Goal: Check status: Check status

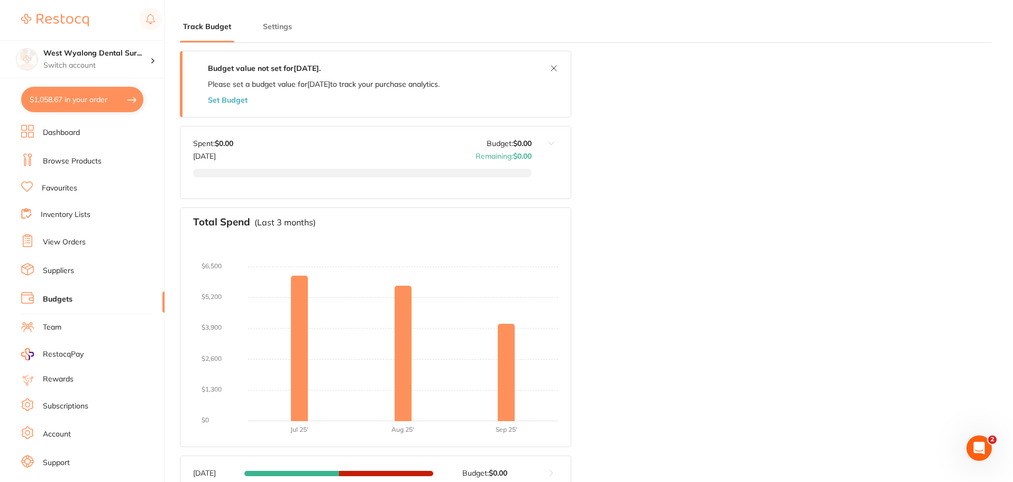
scroll to position [5, 0]
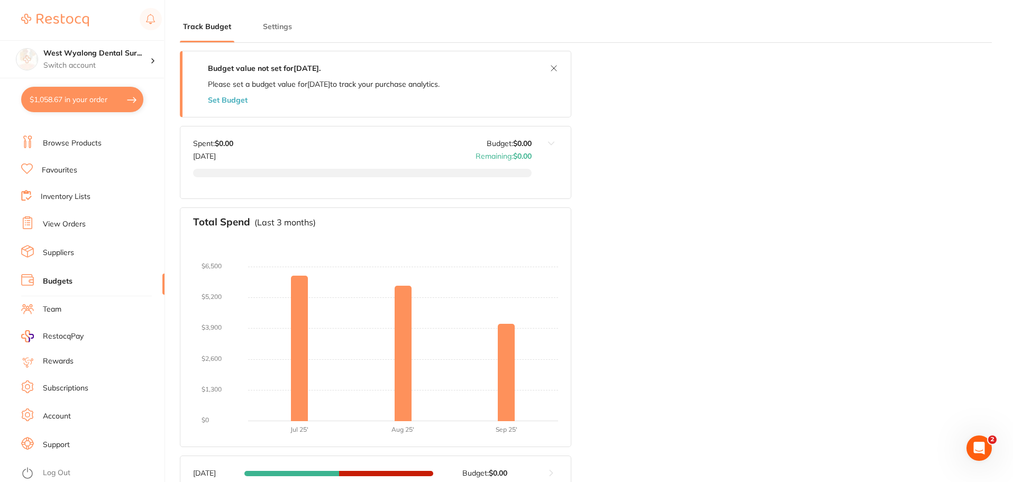
click at [64, 249] on link "Suppliers" at bounding box center [58, 252] width 31 height 11
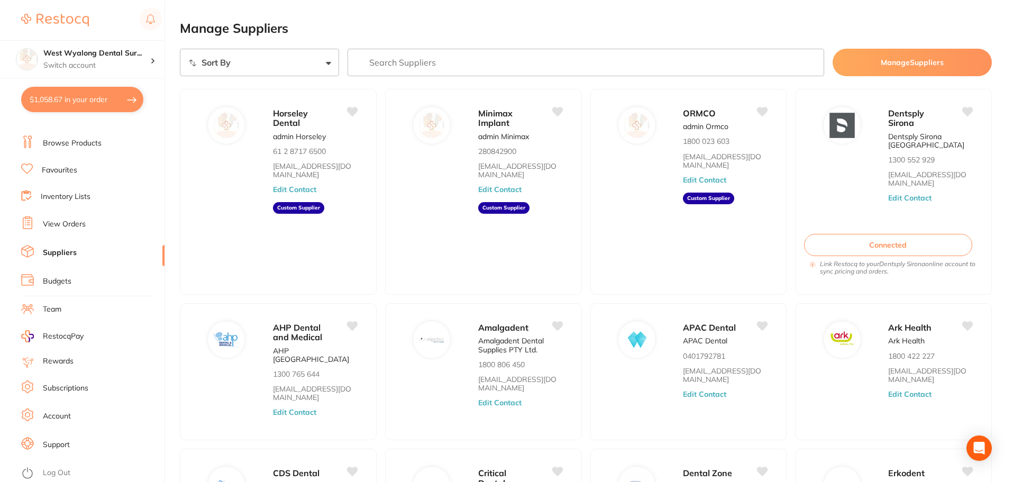
click at [450, 59] on input "search" at bounding box center [585, 62] width 477 height 27
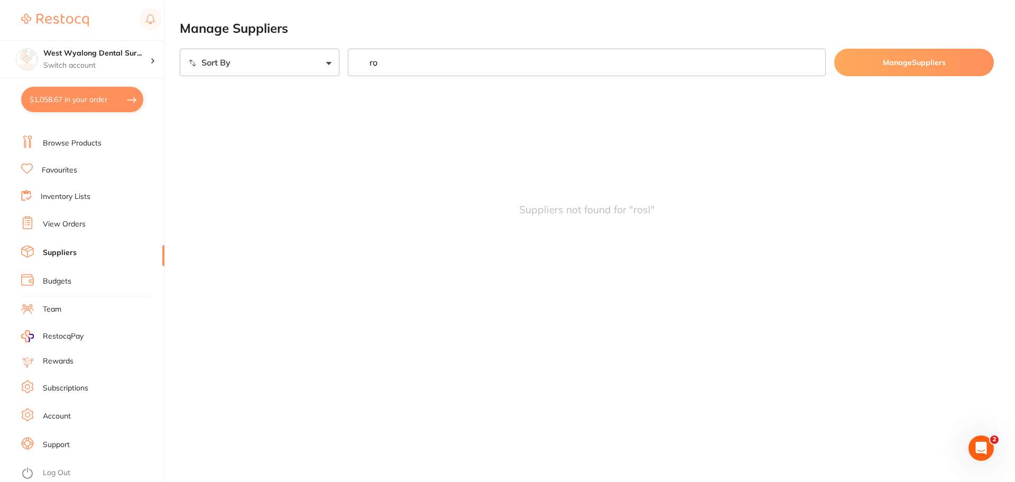
type input "r"
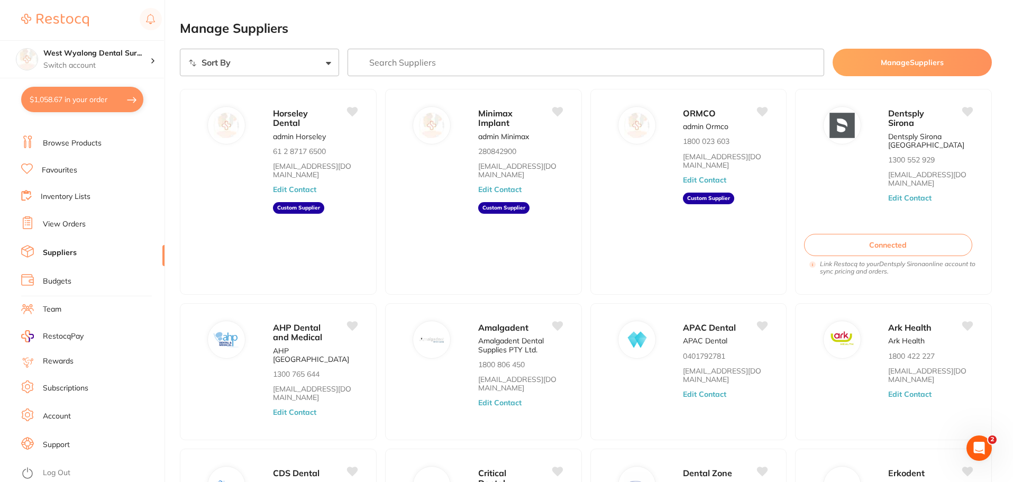
click at [391, 67] on input "search" at bounding box center [585, 62] width 477 height 27
drag, startPoint x: 403, startPoint y: 51, endPoint x: 401, endPoint y: 57, distance: 5.5
paste input "94615"
type input "94615"
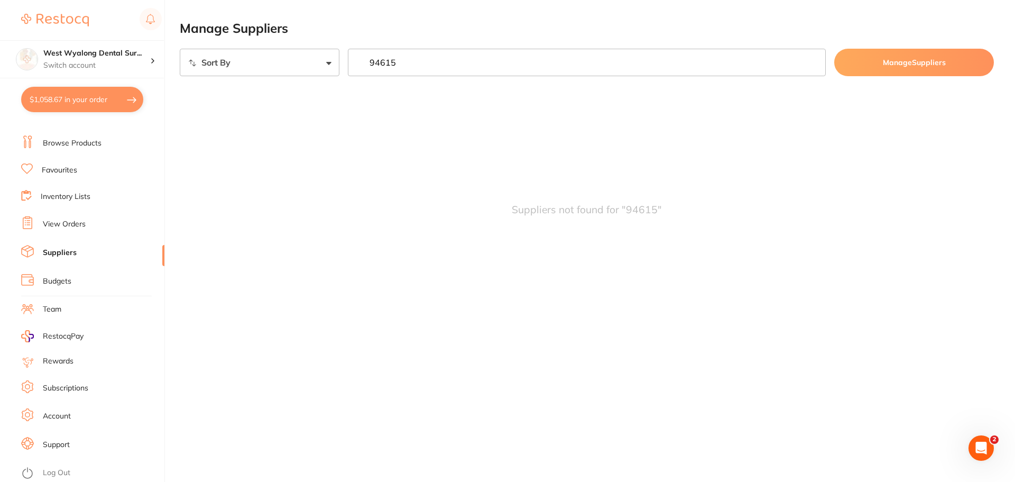
drag, startPoint x: 418, startPoint y: 58, endPoint x: 338, endPoint y: 50, distance: 80.3
click at [338, 50] on div "Sort By A-Z Z-A 94615 Manage Suppliers" at bounding box center [587, 62] width 814 height 27
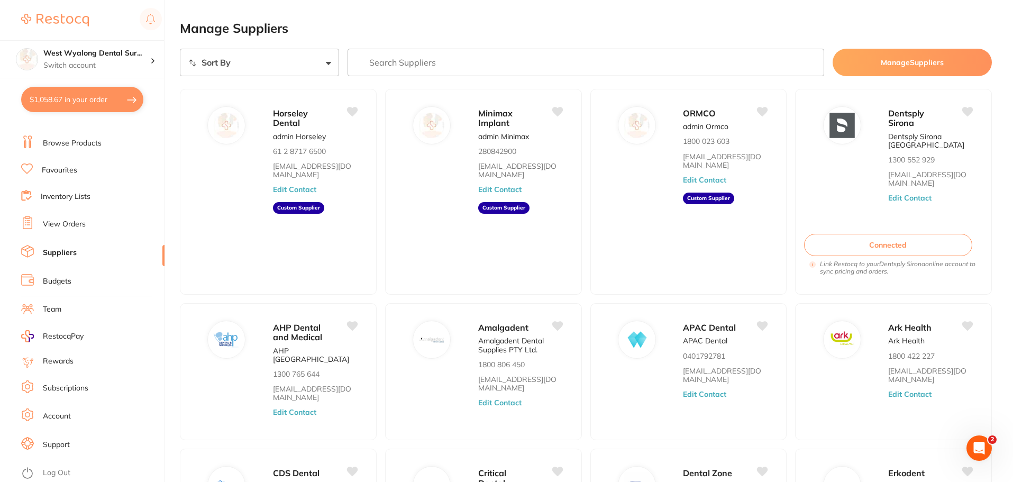
click at [72, 231] on li "View Orders" at bounding box center [92, 224] width 143 height 16
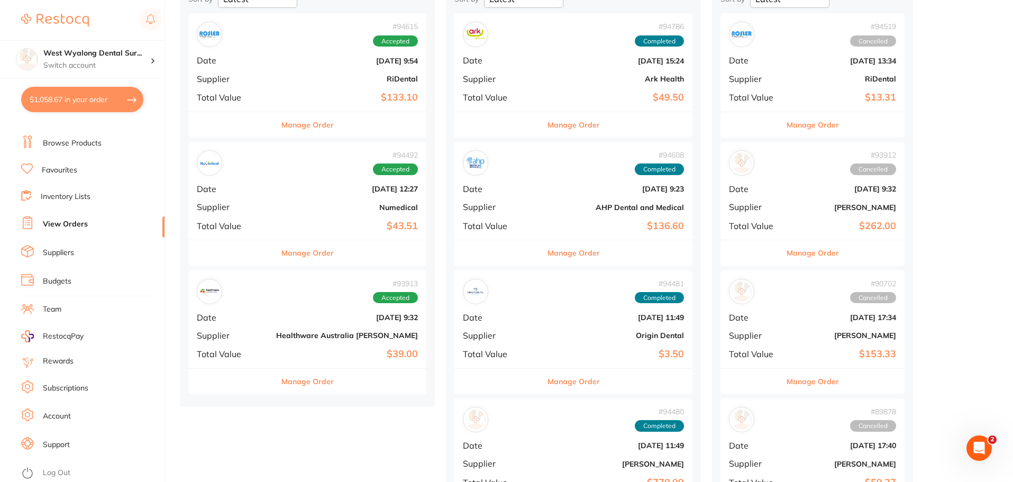
scroll to position [53, 0]
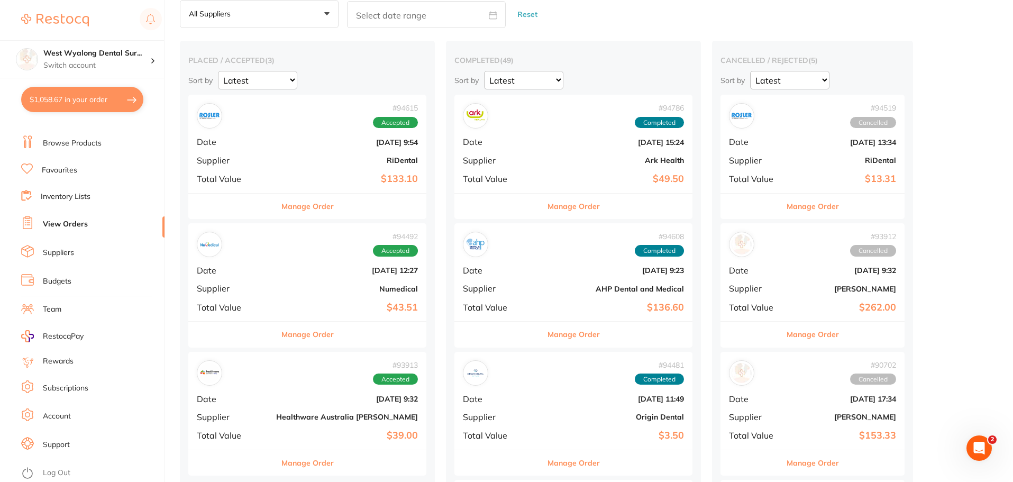
click at [468, 139] on div "# 94786 Completed Date [DATE] 15:24 Supplier Ark Health Total Value $49.50" at bounding box center [573, 144] width 238 height 98
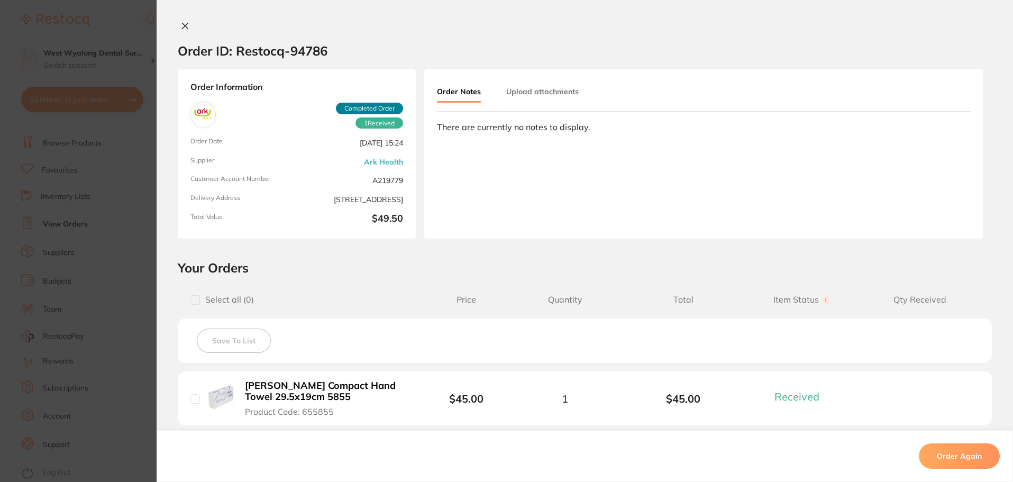
click at [183, 24] on icon at bounding box center [185, 26] width 6 height 6
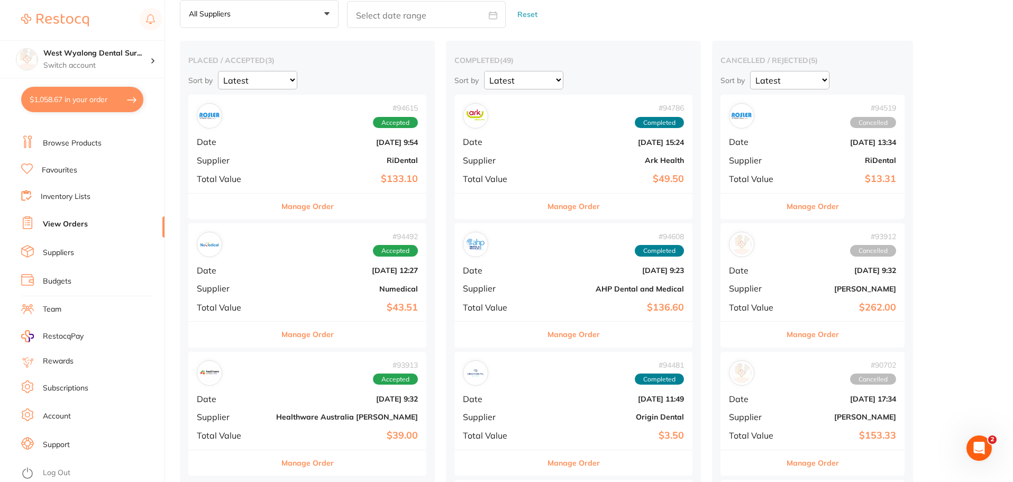
click at [454, 282] on div "# 94608 Completed Date [DATE] 9:23 Supplier AHP Dental and Medical Total Value …" at bounding box center [573, 272] width 238 height 98
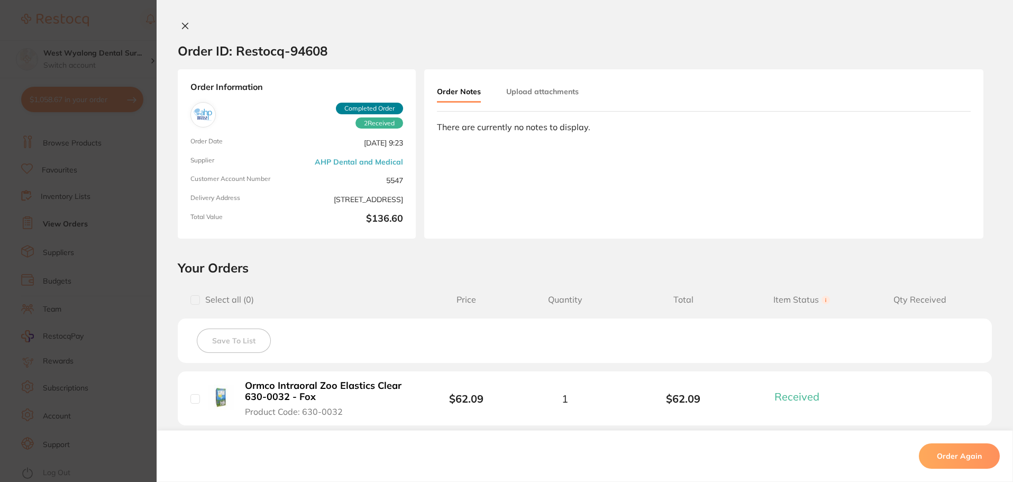
drag, startPoint x: 185, startPoint y: 23, endPoint x: 246, endPoint y: 170, distance: 159.3
click at [185, 30] on button at bounding box center [185, 26] width 15 height 11
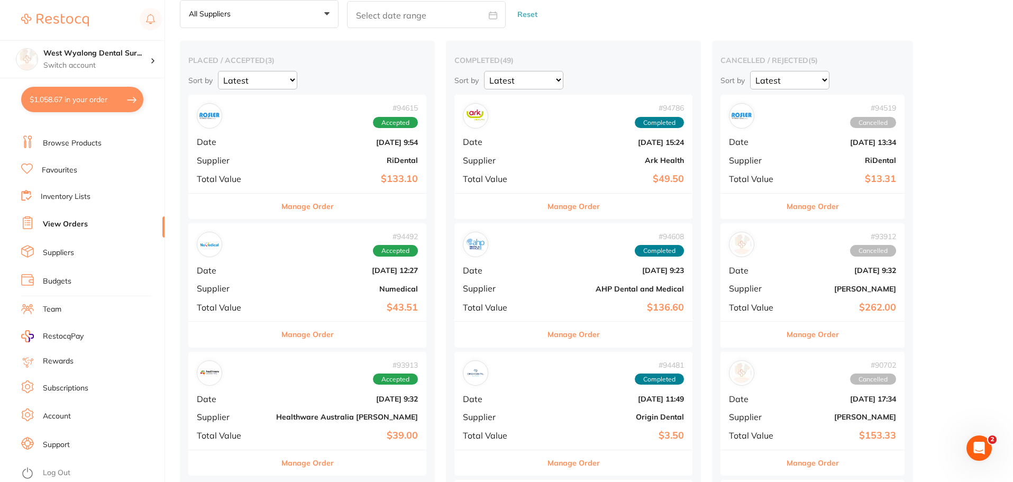
click at [484, 393] on div "# 94481 Completed Date [DATE] 11:49 Supplier Origin Dental Total Value $3.50" at bounding box center [573, 401] width 238 height 98
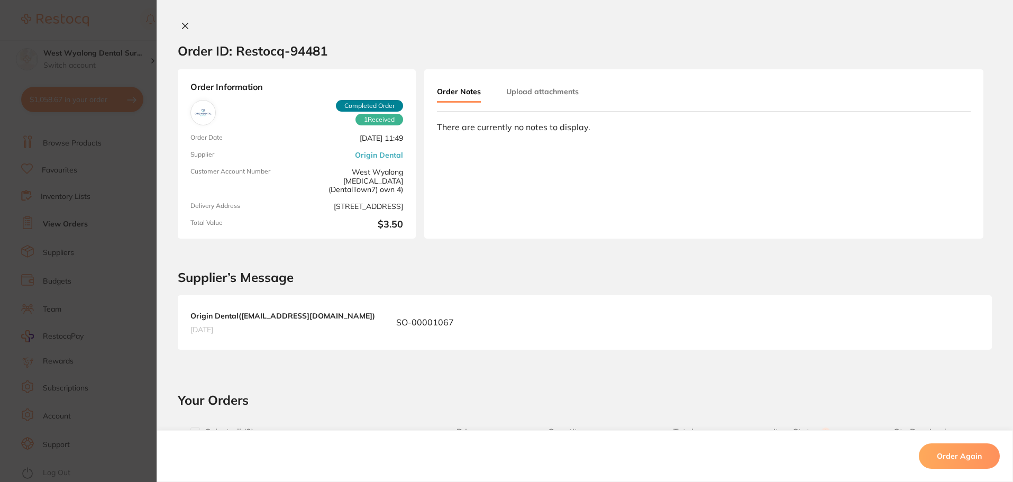
click at [181, 26] on icon at bounding box center [185, 26] width 8 height 8
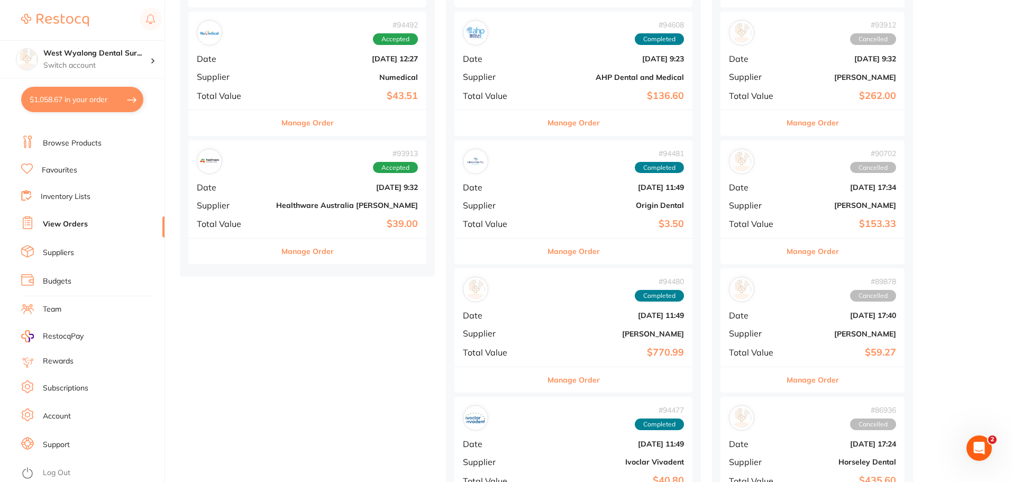
scroll to position [370, 0]
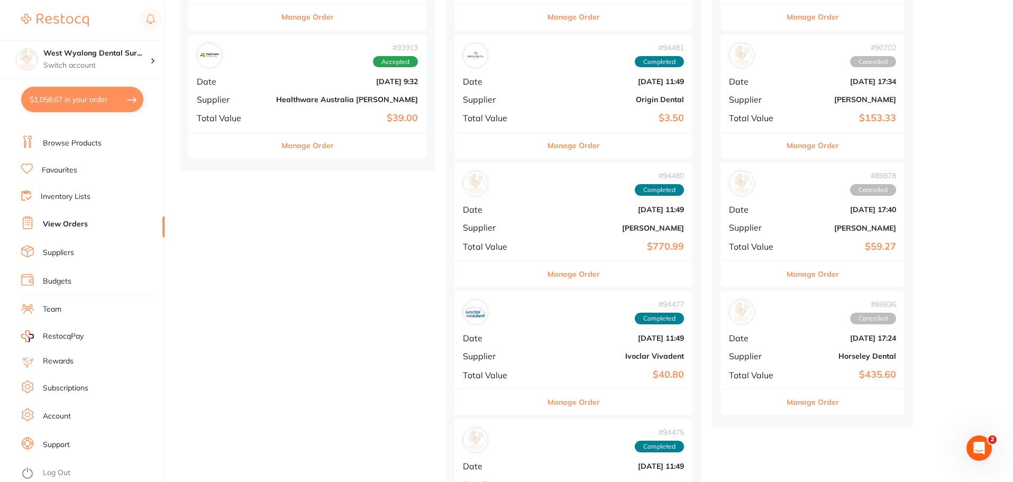
click at [542, 244] on b "$770.99" at bounding box center [613, 246] width 142 height 11
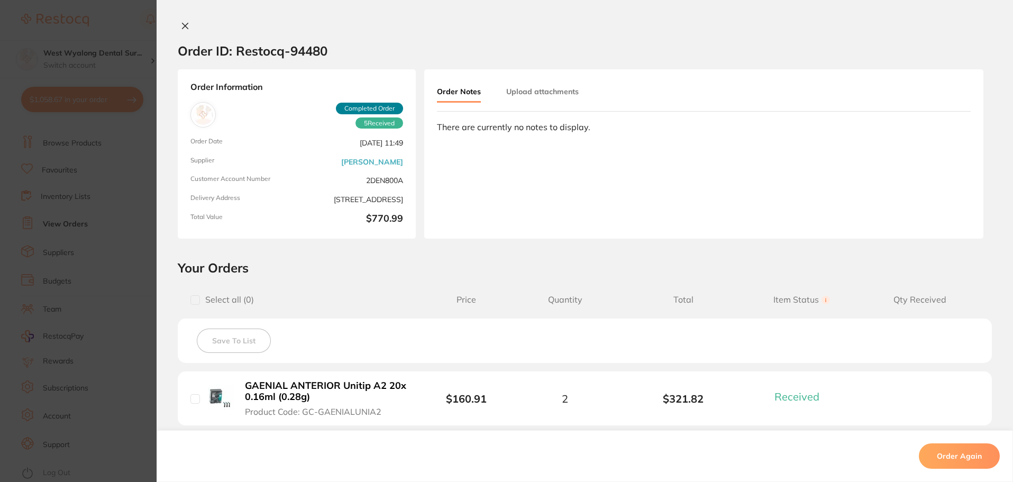
click at [189, 15] on div "Order ID: Restocq- 94480 Order Information 5 Received Completed Order Order Dat…" at bounding box center [585, 241] width 856 height 482
click at [182, 26] on icon at bounding box center [185, 26] width 6 height 6
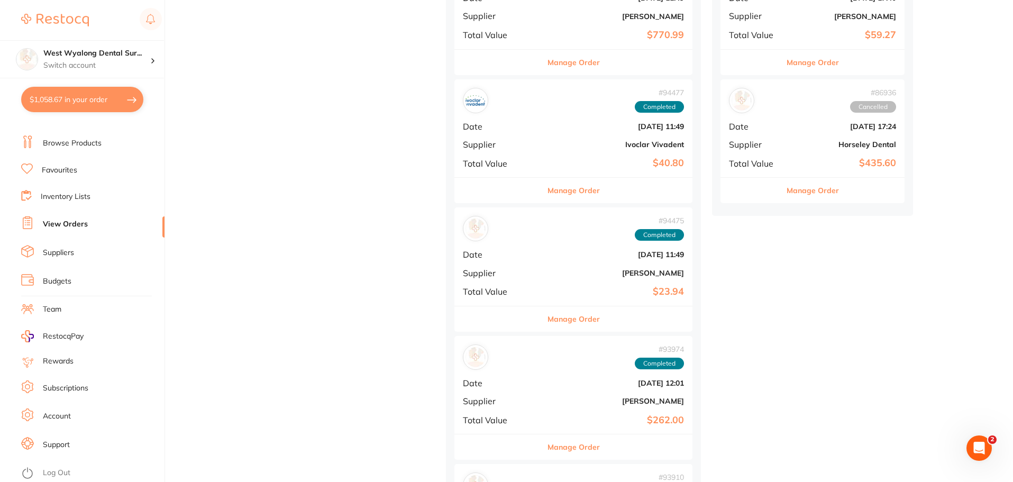
click at [470, 263] on div "# 94475 Completed Date [DATE] 11:49 Supplier [PERSON_NAME] Total Value $23.94" at bounding box center [573, 256] width 238 height 98
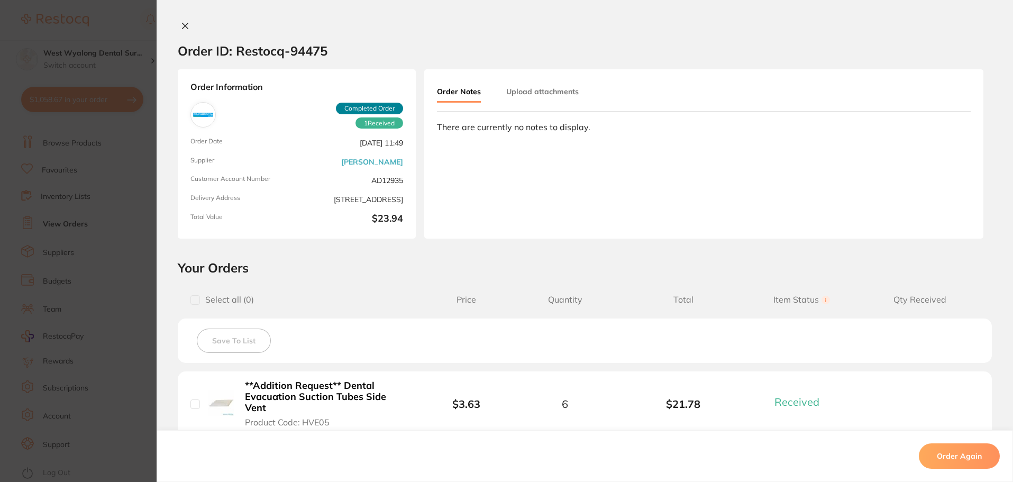
click at [187, 27] on button at bounding box center [185, 26] width 15 height 11
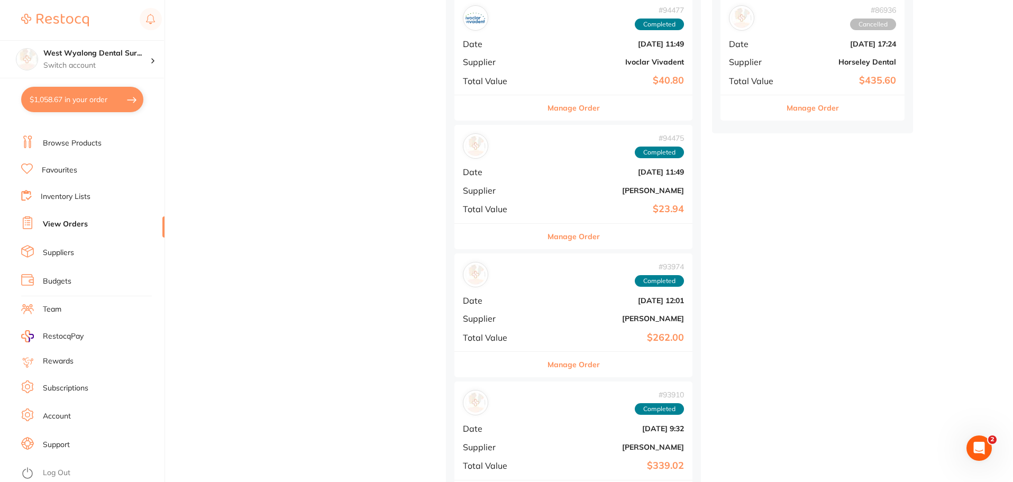
scroll to position [740, 0]
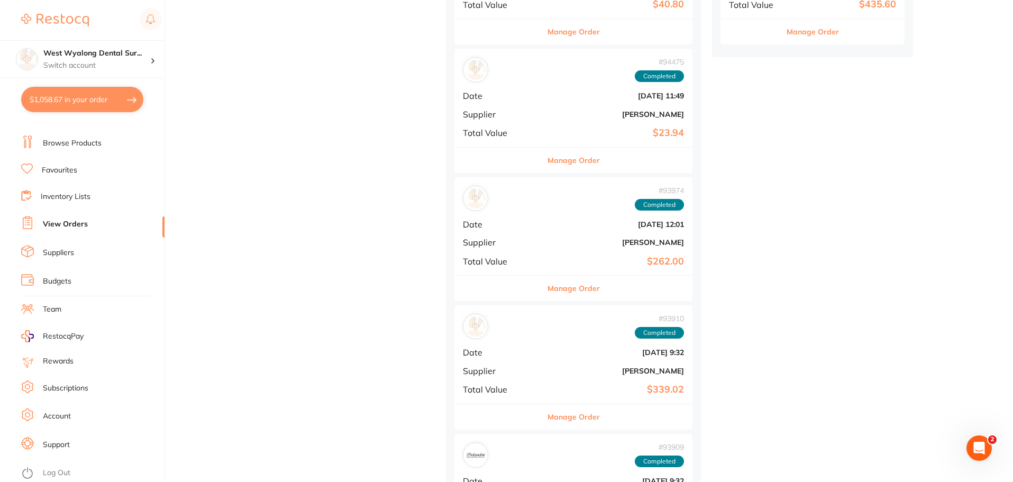
click at [542, 356] on b "[DATE] 9:32" at bounding box center [613, 352] width 142 height 8
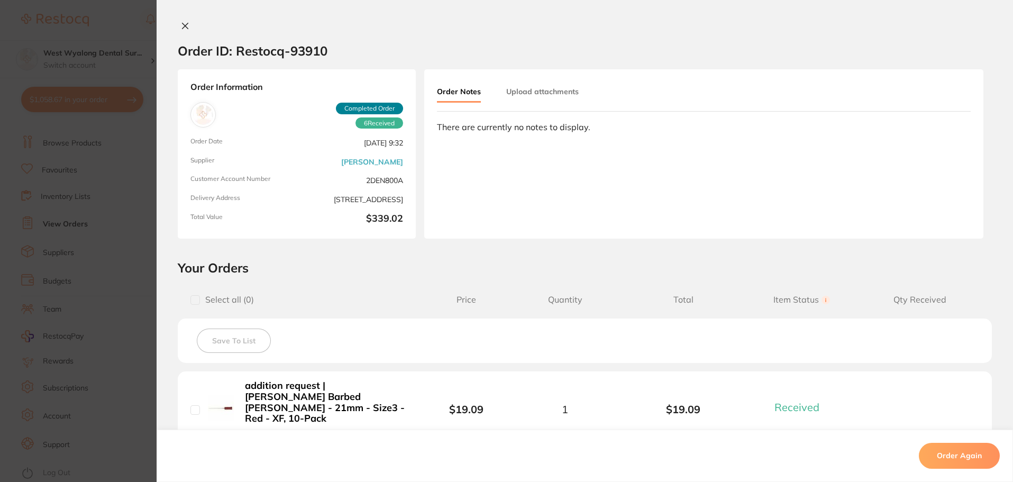
click at [183, 25] on icon at bounding box center [185, 26] width 6 height 6
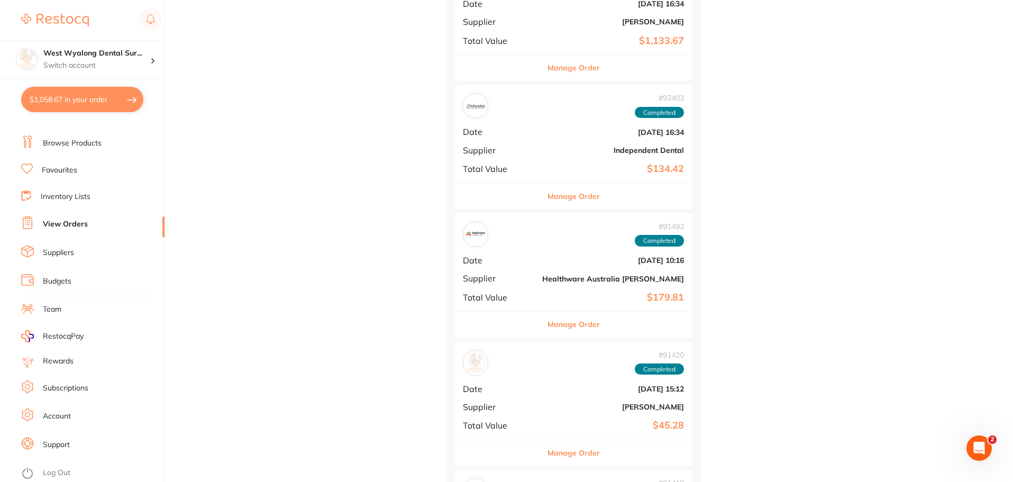
scroll to position [1996, 0]
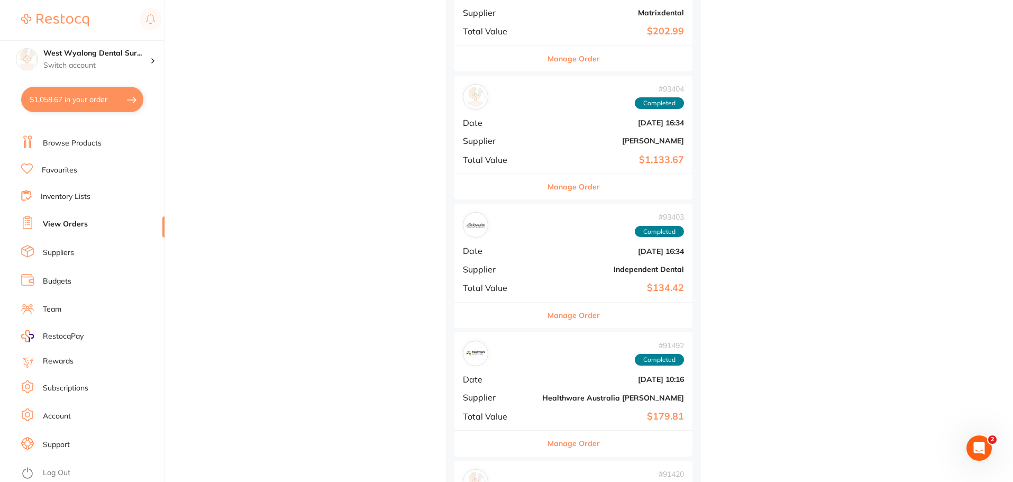
click at [60, 250] on link "Suppliers" at bounding box center [58, 252] width 31 height 11
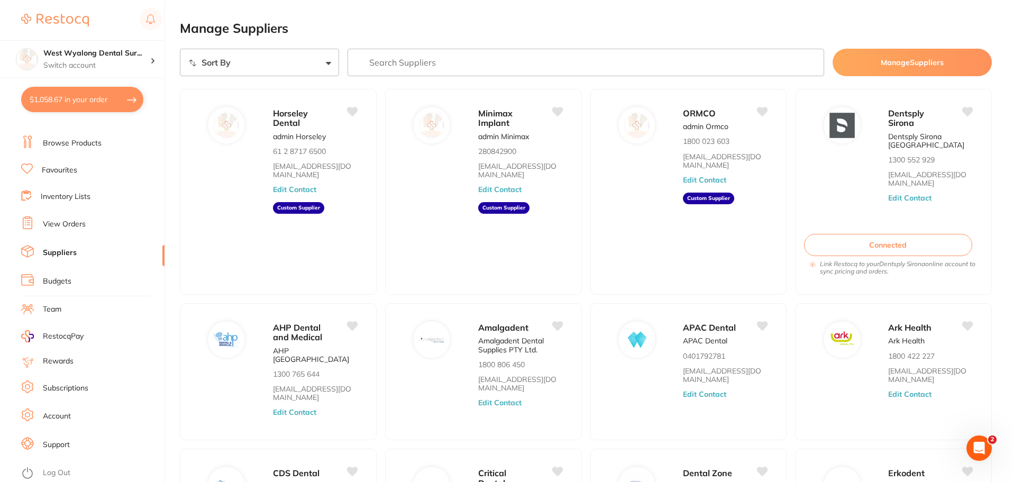
click at [324, 62] on select "Sort By A-Z Z-A" at bounding box center [259, 62] width 159 height 27
select select "searchable_suppliers/sort/name:asc"
click at [180, 49] on select "Sort By A-Z Z-A" at bounding box center [259, 62] width 159 height 27
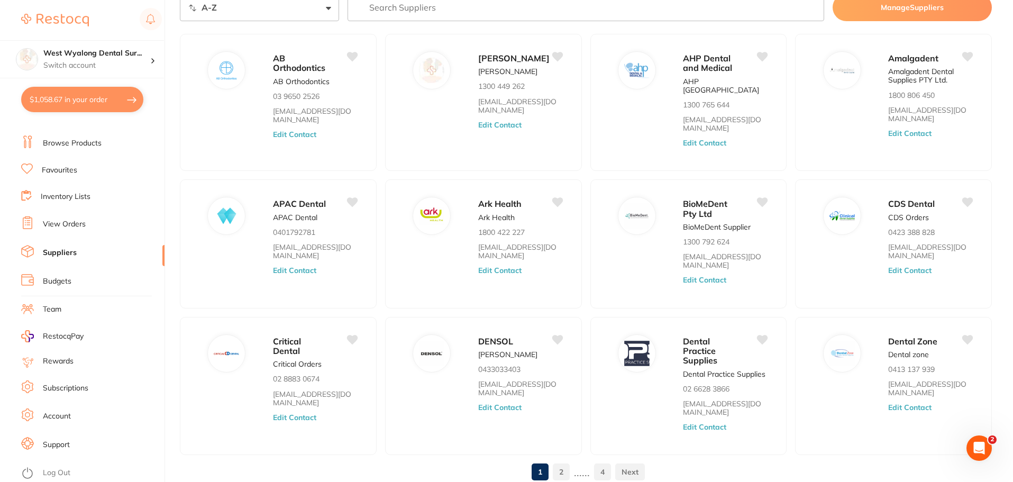
scroll to position [91, 0]
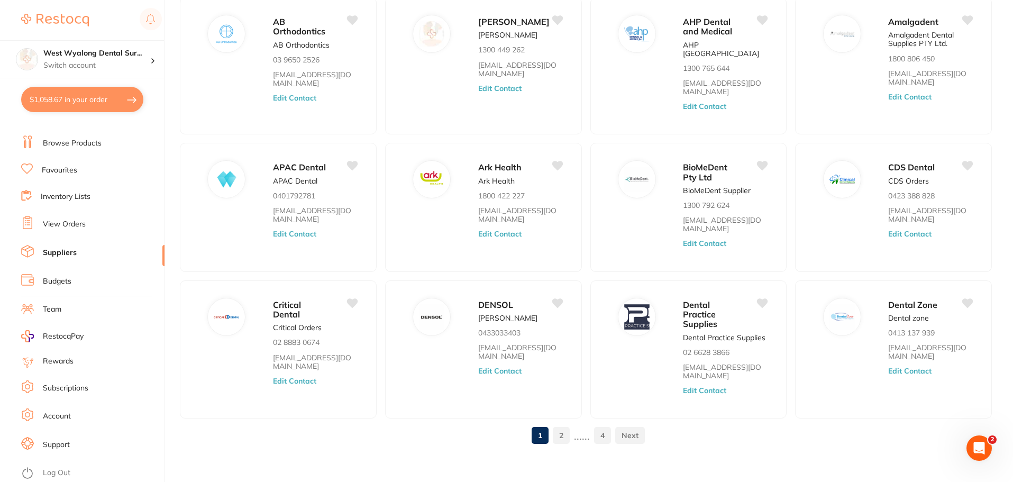
click at [566, 429] on link "2" at bounding box center [561, 435] width 17 height 21
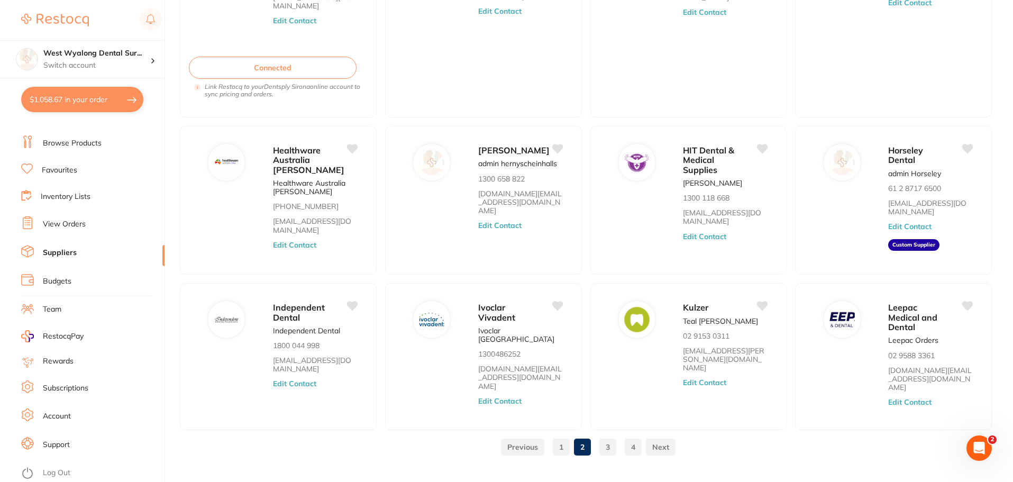
scroll to position [178, 0]
click at [606, 435] on link "3" at bounding box center [607, 445] width 17 height 21
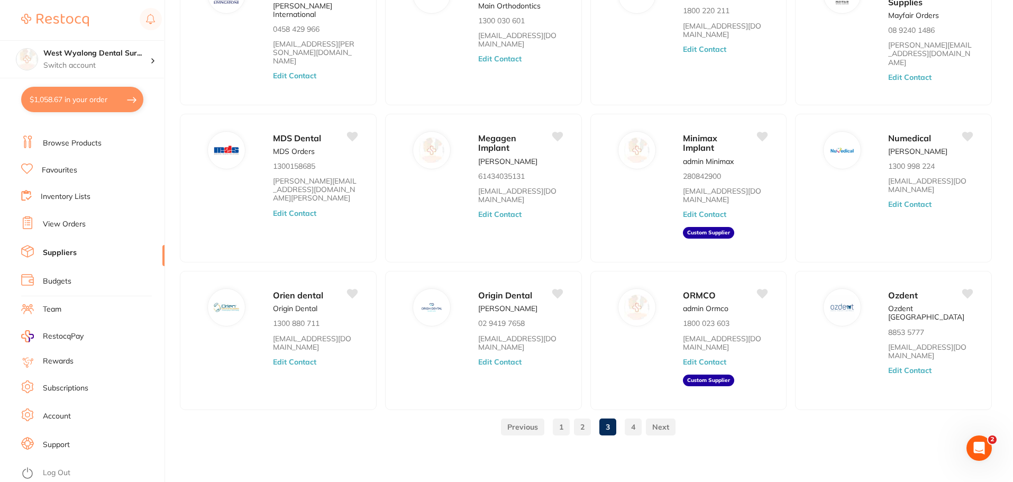
scroll to position [89, 0]
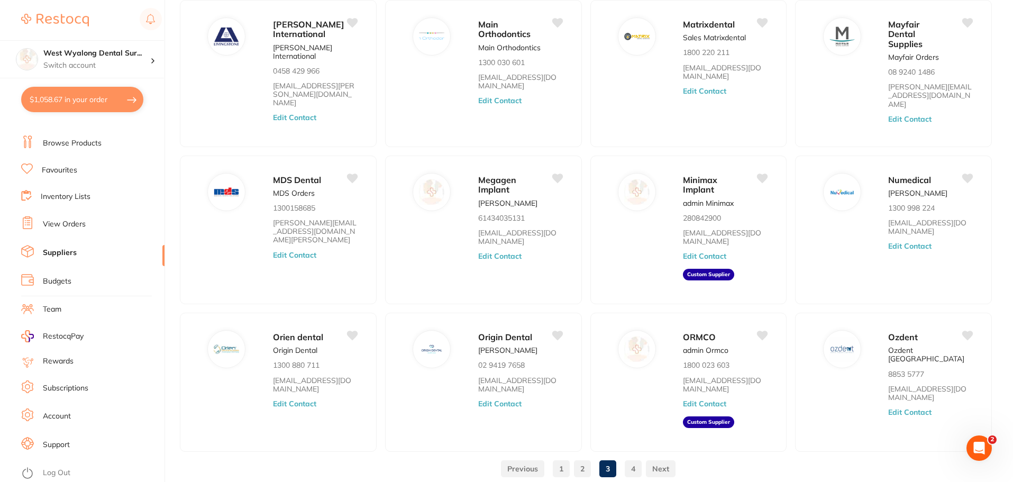
click at [634, 462] on link "4" at bounding box center [632, 468] width 17 height 21
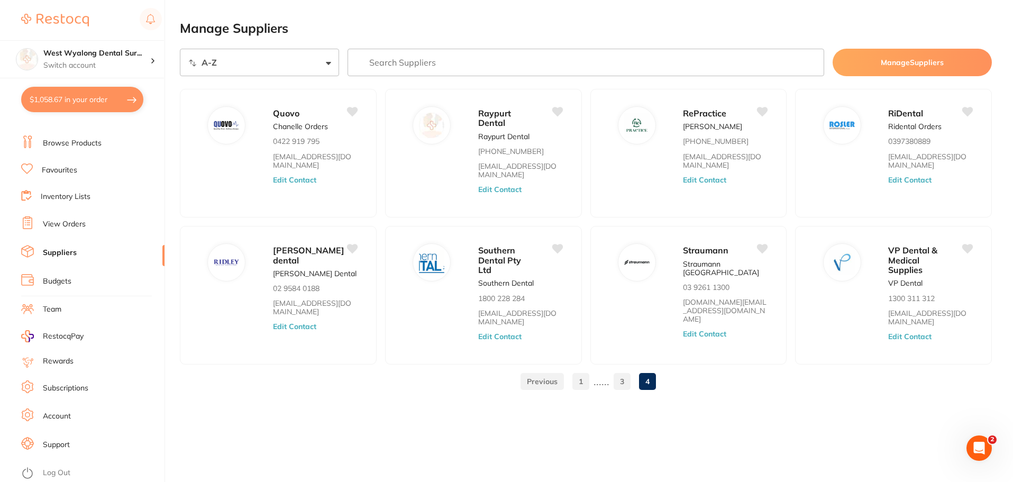
scroll to position [0, 0]
click at [58, 224] on link "View Orders" at bounding box center [64, 224] width 43 height 11
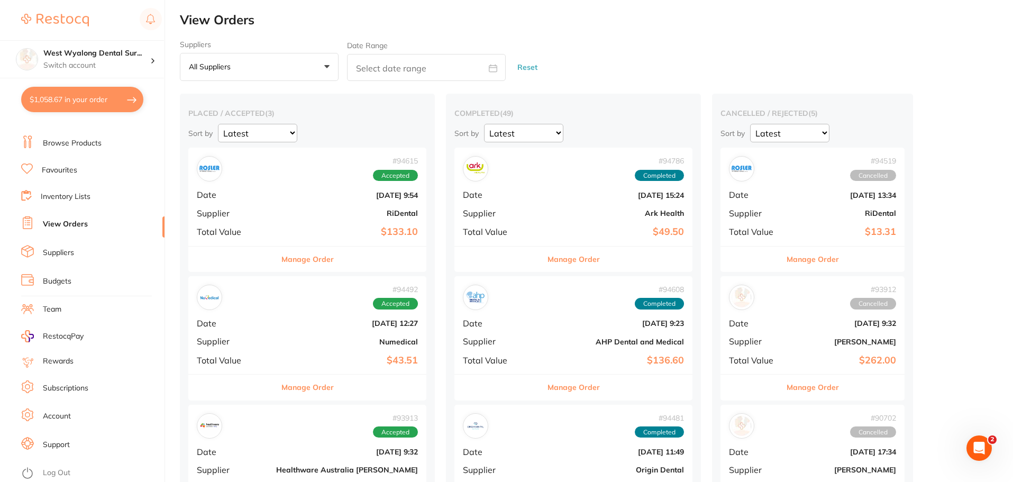
click at [260, 182] on div "# 94615 Accepted Date [DATE] 9:54 Supplier RiDental Total Value $133.10" at bounding box center [307, 197] width 238 height 98
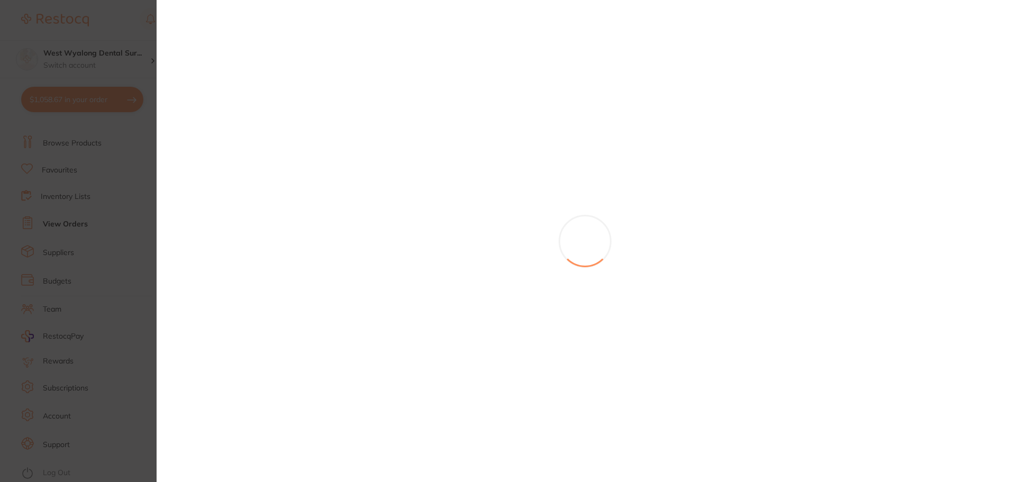
click at [260, 182] on section at bounding box center [506, 241] width 1013 height 482
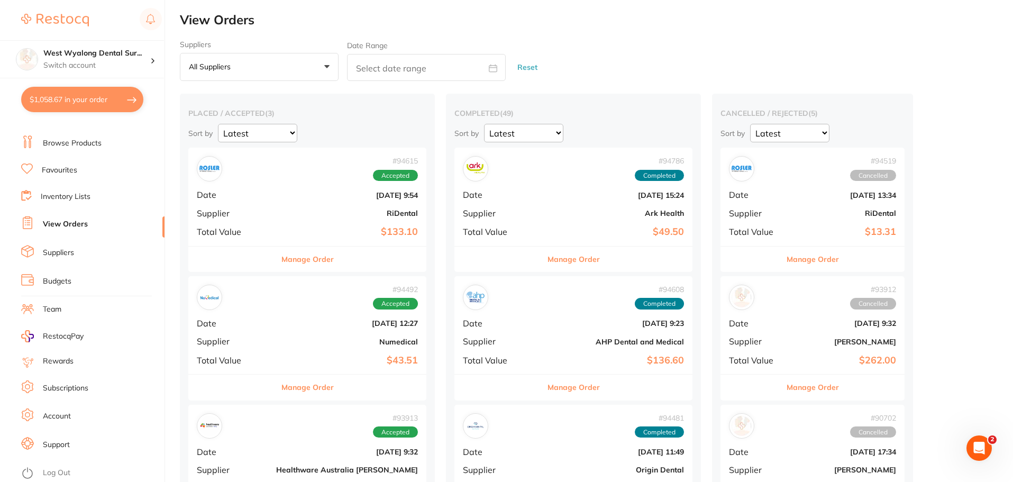
click at [280, 218] on div "# 94615 Accepted Date [DATE] 9:54 Supplier RiDental Total Value $133.10" at bounding box center [307, 197] width 238 height 98
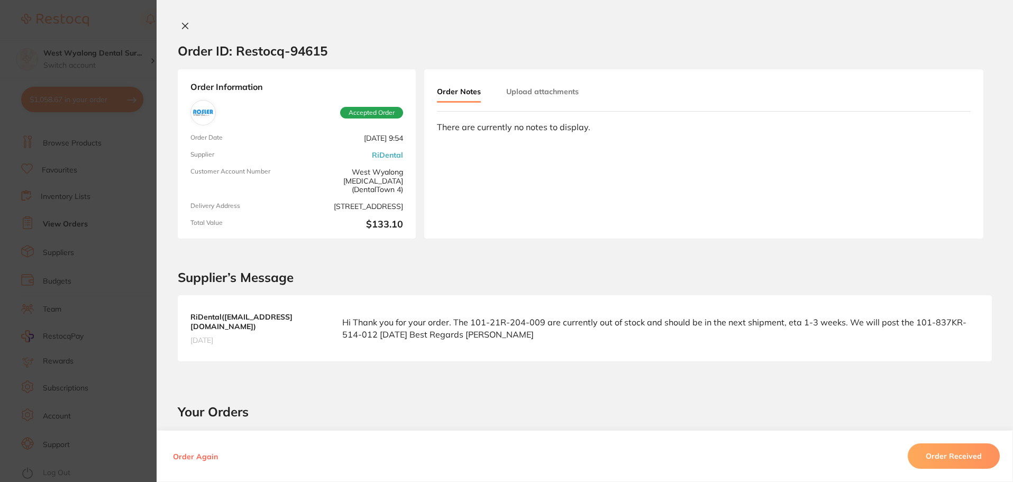
click at [12, 231] on section "Order ID: Restocq- 94615 Order Information Accepted Order Order Date [DATE] 9:5…" at bounding box center [506, 241] width 1013 height 482
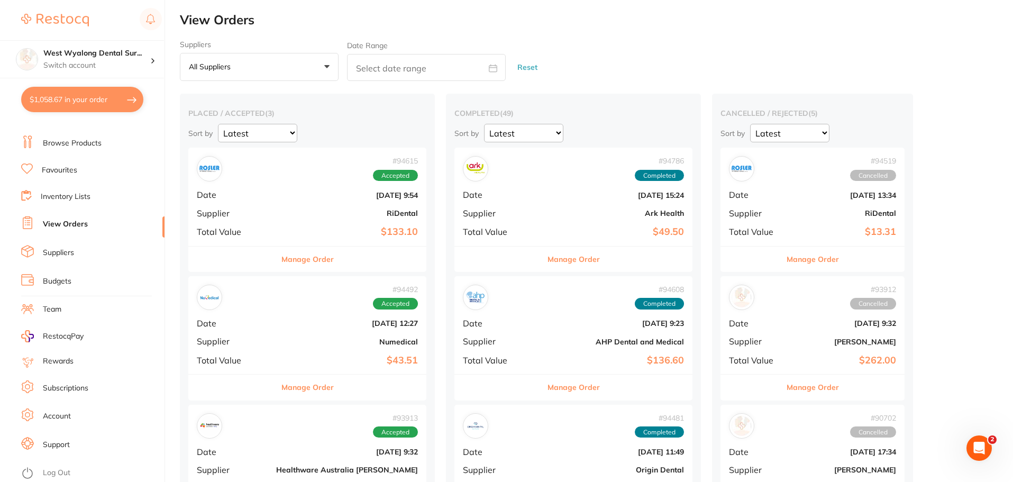
click at [276, 217] on b "RiDental" at bounding box center [347, 213] width 142 height 8
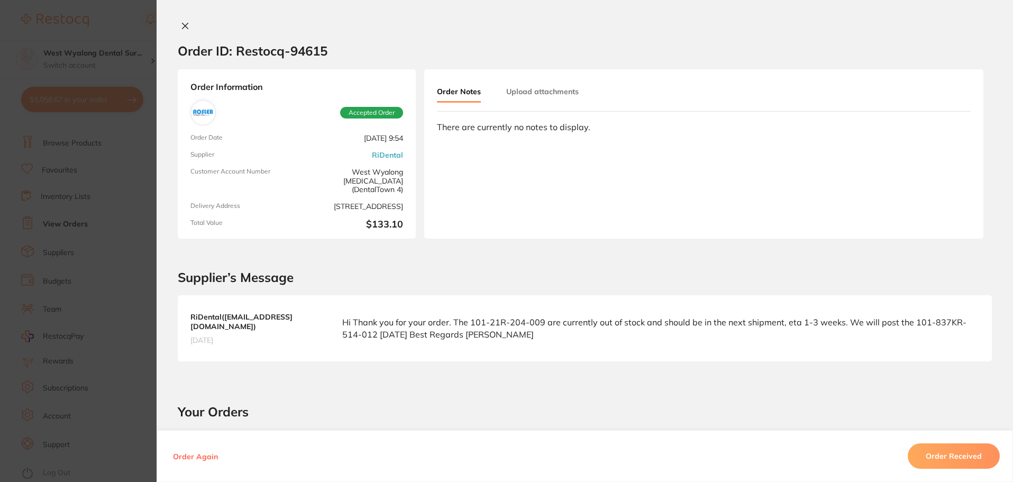
click at [182, 25] on icon at bounding box center [185, 26] width 6 height 6
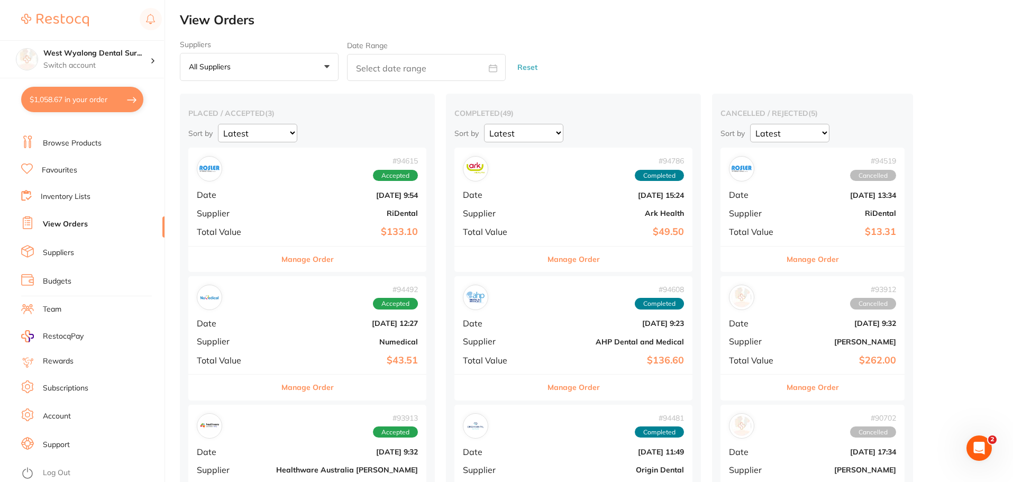
click at [321, 66] on button "All suppliers +0" at bounding box center [259, 67] width 159 height 29
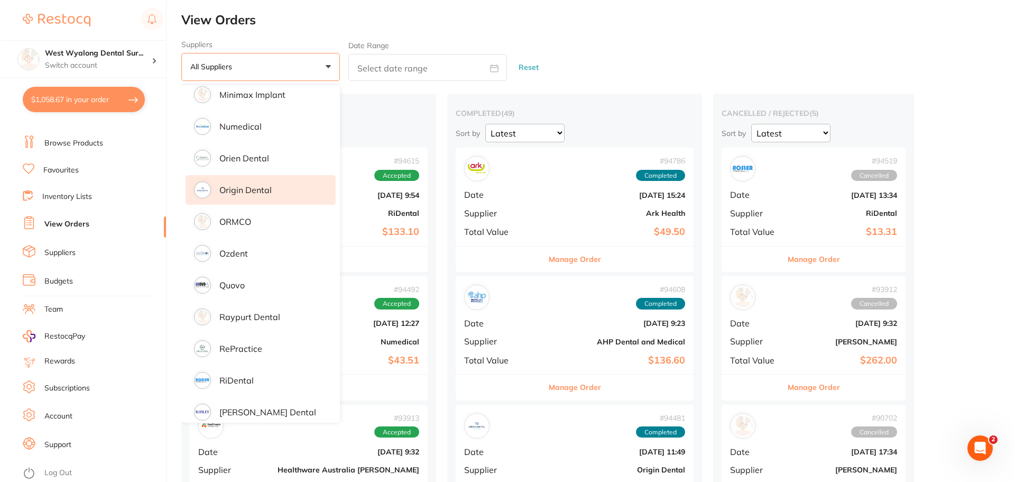
scroll to position [1005, 0]
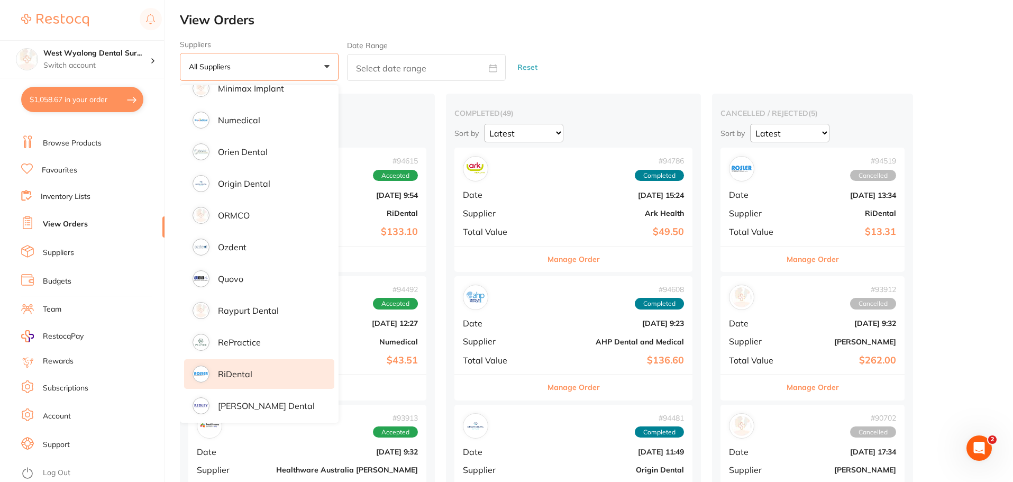
click at [236, 372] on p "RiDental" at bounding box center [235, 374] width 34 height 10
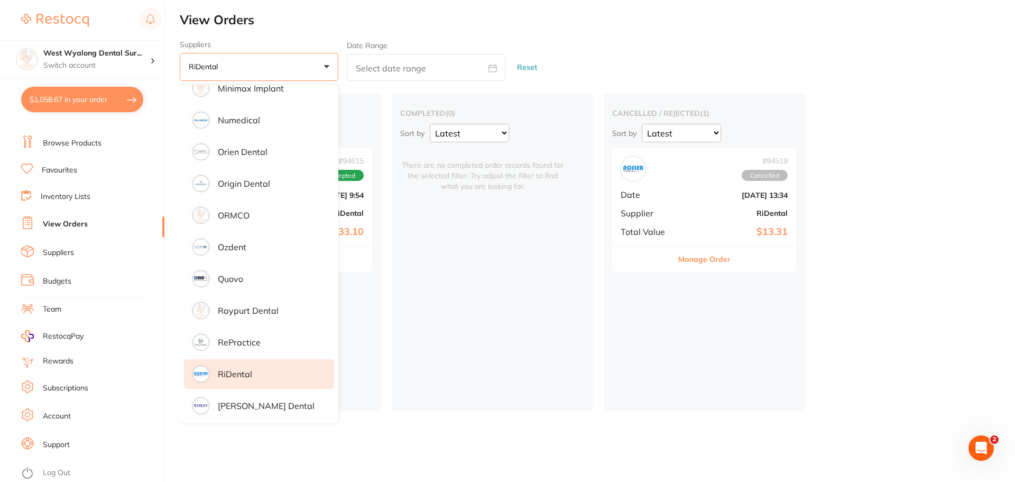
click at [241, 65] on button "RiDental +0" at bounding box center [259, 67] width 159 height 29
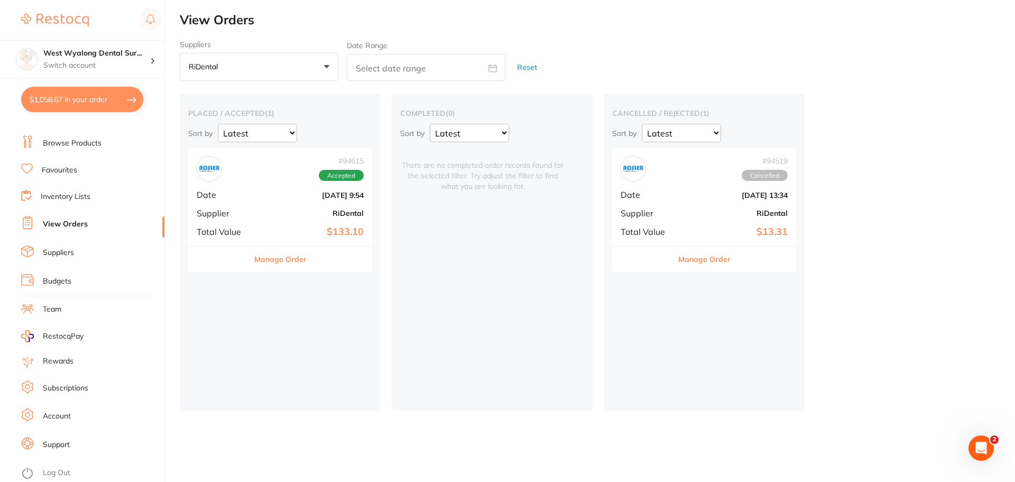
click at [638, 198] on span "Date" at bounding box center [647, 195] width 53 height 10
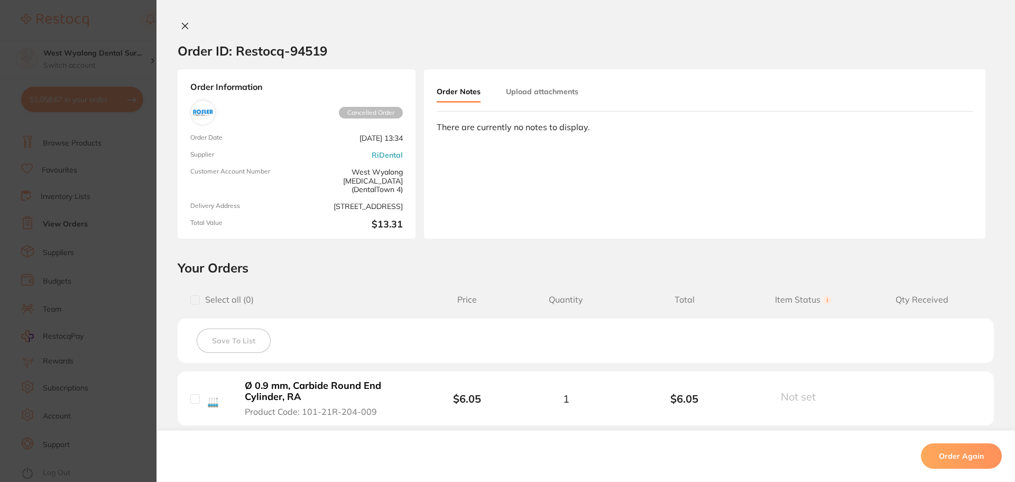
click at [182, 29] on icon at bounding box center [185, 26] width 8 height 8
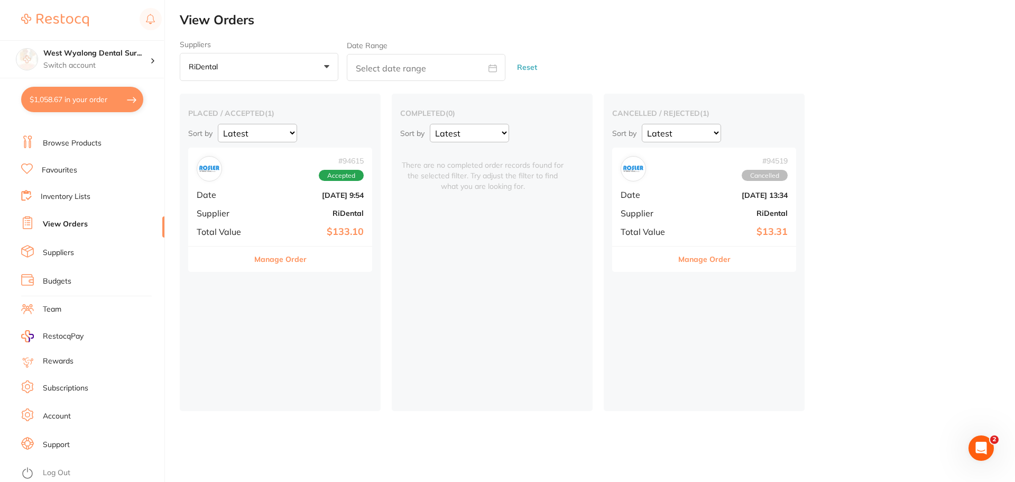
click at [255, 199] on div "# 94615 Accepted Date [DATE] 9:54 Supplier RiDental Total Value $133.10" at bounding box center [280, 197] width 184 height 98
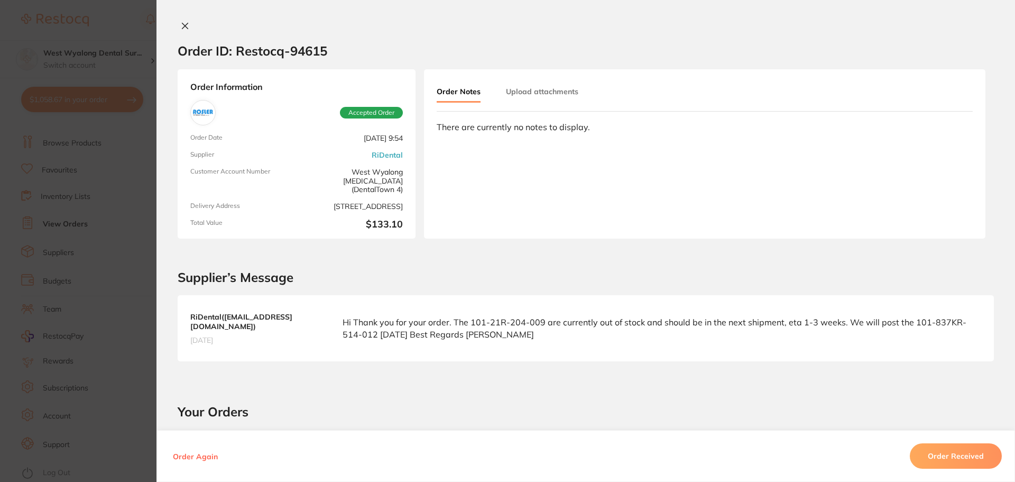
drag, startPoint x: 181, startPoint y: 19, endPoint x: 184, endPoint y: 25, distance: 7.6
click at [184, 24] on div "Order ID: Restocq- 94615 Order Information Accepted Order Order Date [DATE] 9:5…" at bounding box center [586, 241] width 859 height 482
click at [184, 28] on icon at bounding box center [185, 26] width 8 height 8
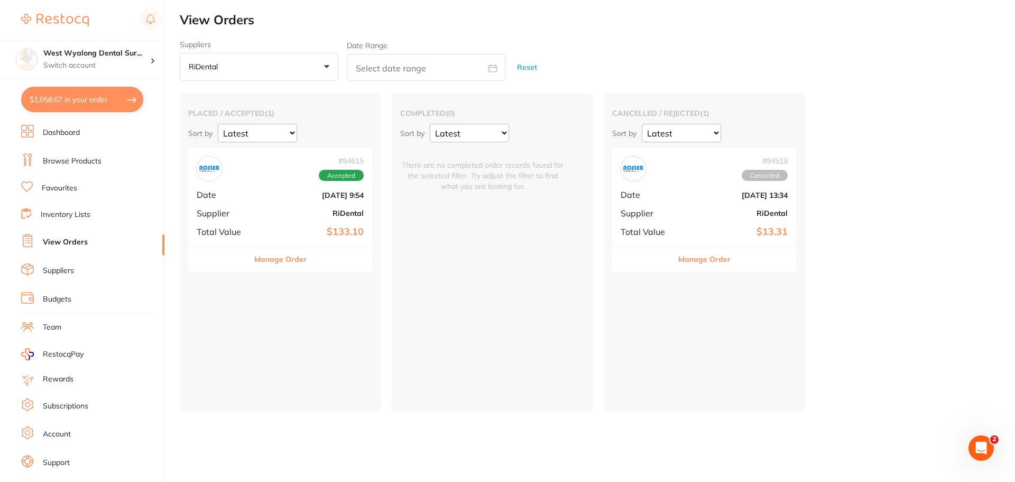
scroll to position [5, 0]
